Goal: Navigation & Orientation: Find specific page/section

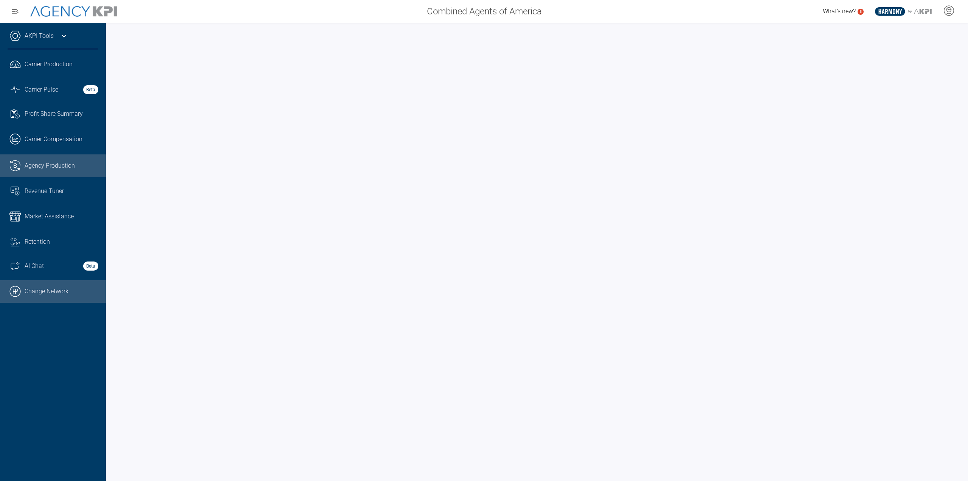
click at [51, 296] on link ".cls-1{fill:none;stroke:#000;stroke-linecap:round;stroke-linejoin:round;stroke-…" at bounding box center [53, 291] width 106 height 23
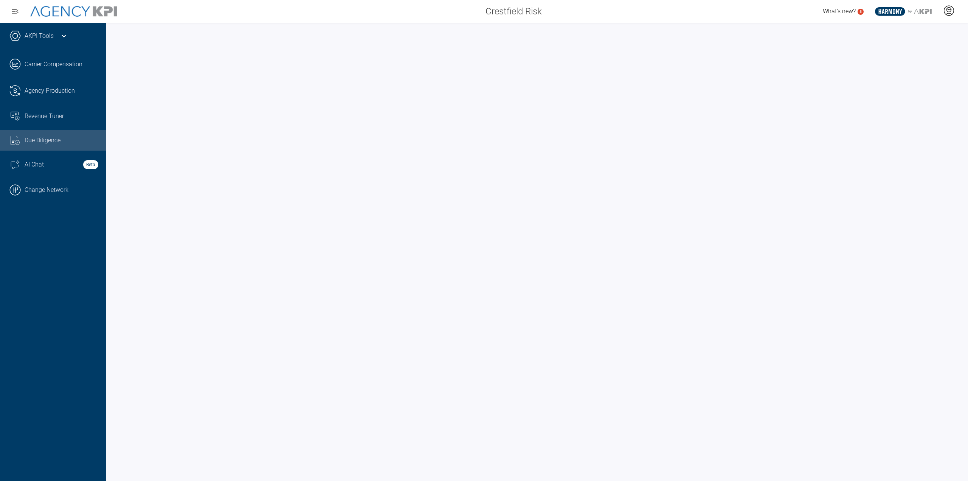
click at [949, 11] on icon at bounding box center [948, 10] width 11 height 11
click at [947, 13] on icon at bounding box center [948, 10] width 11 height 11
click at [916, 31] on span "Admin Portal" at bounding box center [912, 32] width 33 height 6
